Goal: Find contact information: Find contact information

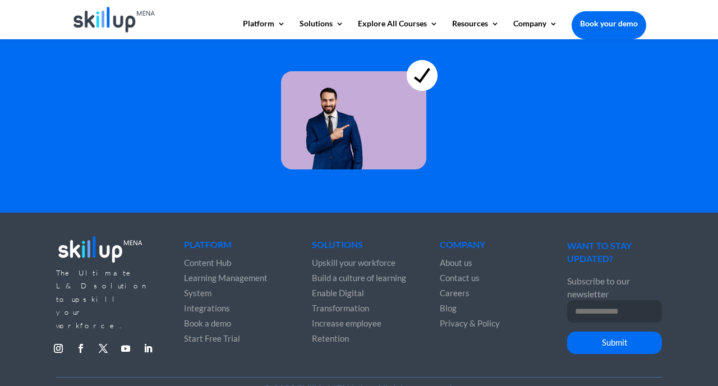
scroll to position [3203, 0]
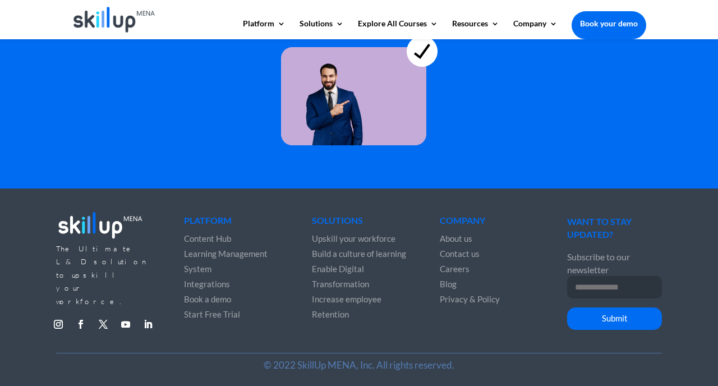
click at [453, 253] on span "Contact us" at bounding box center [459, 253] width 40 height 10
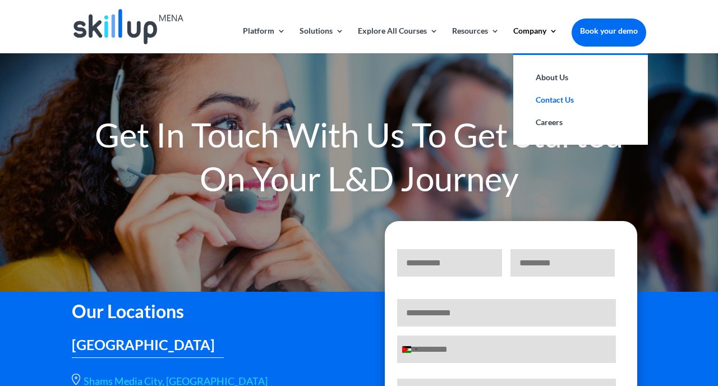
click at [551, 96] on link "Contact Us" at bounding box center [580, 100] width 112 height 22
